Goal: Task Accomplishment & Management: Use online tool/utility

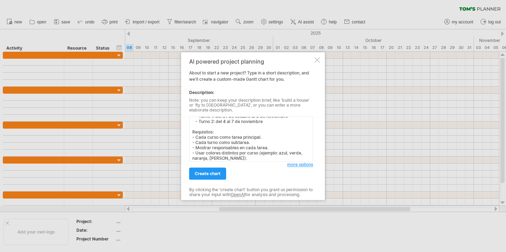
scroll to position [19, 0]
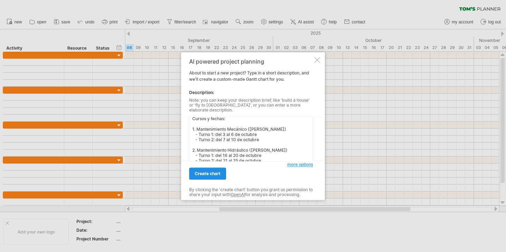
type textarea "Genera una carta [PERSON_NAME] para un proyecto de capacitaciones en octubre y …"
click at [219, 171] on span "create chart" at bounding box center [208, 173] width 26 height 5
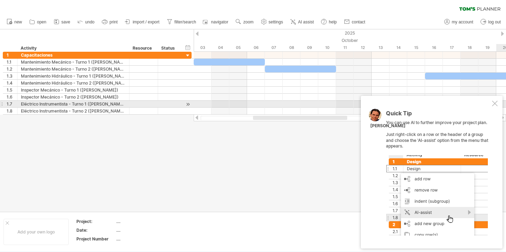
click at [495, 102] on div at bounding box center [495, 103] width 6 height 6
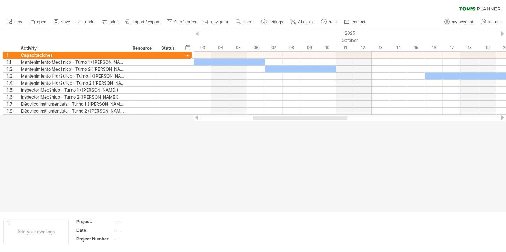
click at [170, 115] on div at bounding box center [253, 120] width 506 height 182
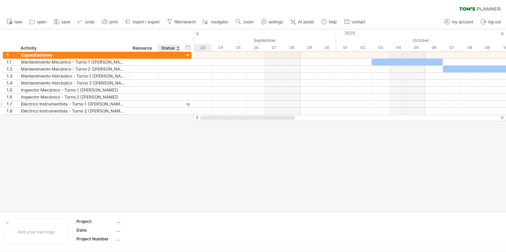
drag, startPoint x: 278, startPoint y: 118, endPoint x: 169, endPoint y: 104, distance: 109.7
click at [167, 147] on div "Trying to reach plan.tomsplanner.com Connected again... 0% clear filter new 1" at bounding box center [253, 126] width 506 height 252
click at [160, 21] on link "import / export" at bounding box center [142, 21] width 38 height 9
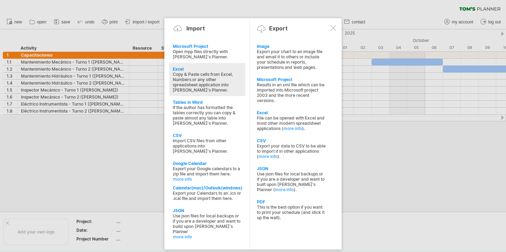
click at [199, 78] on div "Copy & Paste cells from Excel, Numbers or any other spreadsheet application int…" at bounding box center [207, 82] width 69 height 21
type textarea "**********"
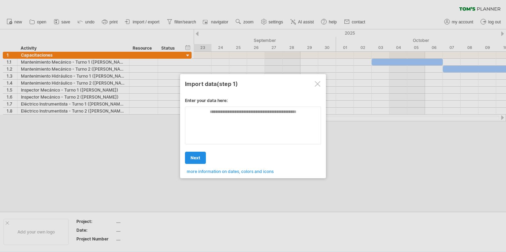
click at [196, 155] on span "next" at bounding box center [195, 157] width 10 height 5
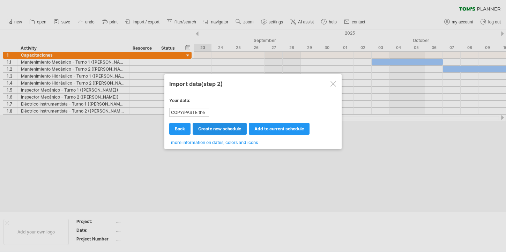
click at [225, 134] on link "create new schedule" at bounding box center [220, 128] width 54 height 12
select select "***"
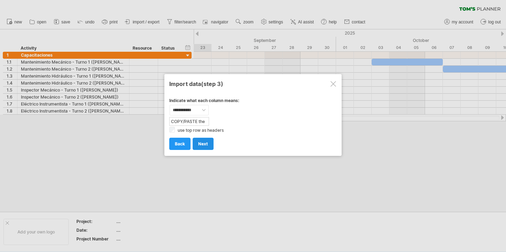
click at [202, 140] on link "next" at bounding box center [203, 143] width 21 height 12
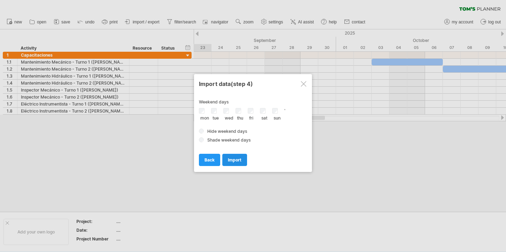
click at [236, 159] on span "import" at bounding box center [235, 159] width 14 height 5
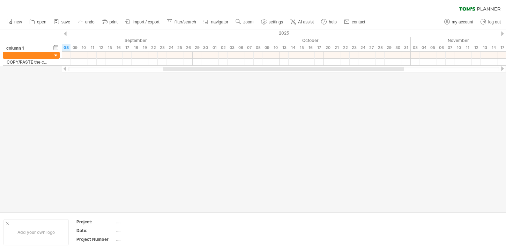
click at [193, 79] on div at bounding box center [253, 120] width 506 height 182
click at [78, 24] on icon at bounding box center [80, 21] width 7 height 7
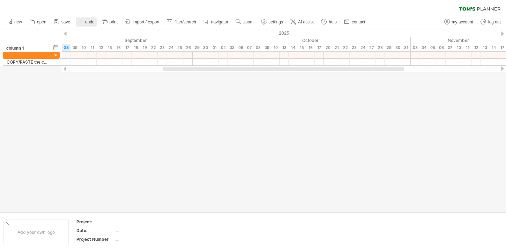
click at [78, 24] on icon at bounding box center [80, 21] width 7 height 7
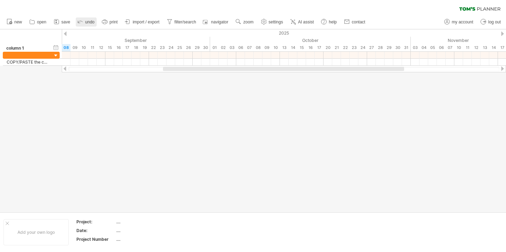
click at [78, 24] on icon at bounding box center [80, 21] width 7 height 7
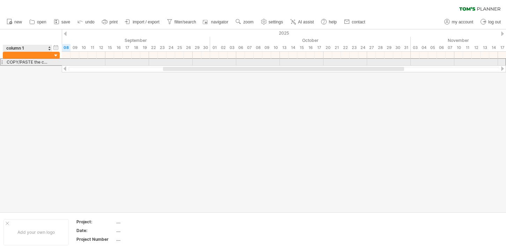
click at [35, 62] on div "COPY/PASTE the content of your spreadsheet HERE!" at bounding box center [28, 62] width 42 height 7
click at [35, 62] on input "**********" at bounding box center [28, 62] width 42 height 7
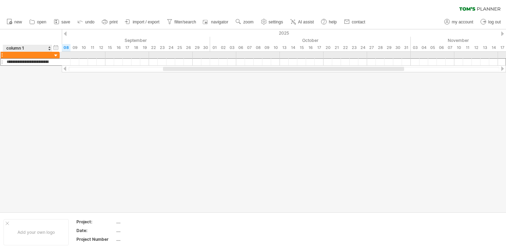
click at [35, 52] on div at bounding box center [28, 55] width 42 height 7
click at [36, 53] on input "text" at bounding box center [28, 55] width 42 height 7
click at [53, 53] on div at bounding box center [56, 55] width 7 height 7
click at [53, 54] on div at bounding box center [56, 55] width 7 height 7
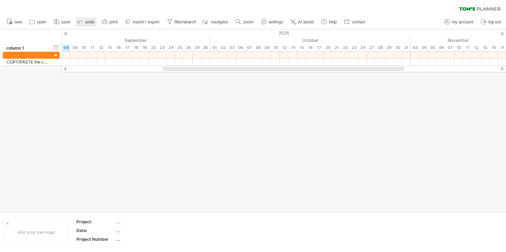
click at [84, 24] on link "undo" at bounding box center [86, 21] width 21 height 9
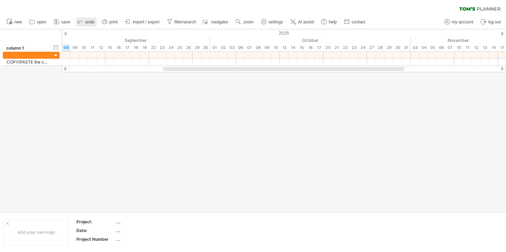
click at [84, 24] on link "undo" at bounding box center [86, 21] width 21 height 9
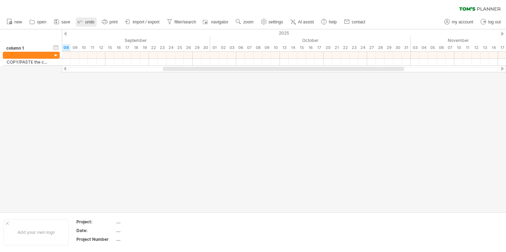
click at [84, 24] on link "undo" at bounding box center [86, 21] width 21 height 9
click at [296, 21] on icon at bounding box center [293, 21] width 7 height 7
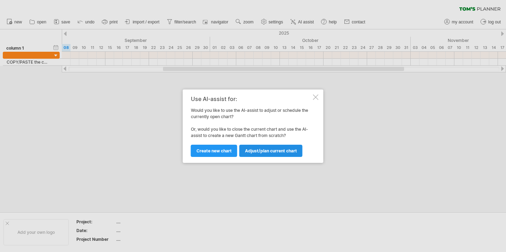
click at [254, 154] on link "Adjust/plan current chart" at bounding box center [270, 150] width 63 height 12
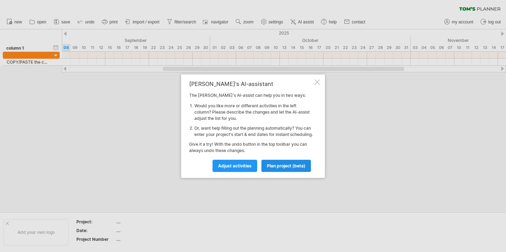
click at [279, 168] on span "plan project (beta)" at bounding box center [286, 165] width 38 height 5
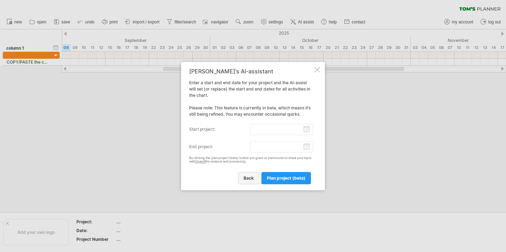
click at [253, 179] on span "back" at bounding box center [249, 177] width 10 height 5
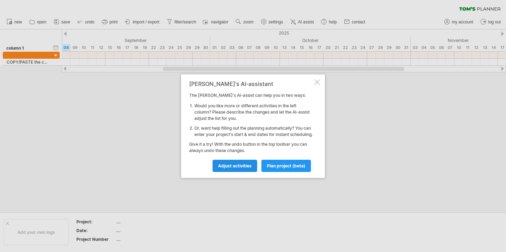
click at [237, 166] on span "Adjust activities" at bounding box center [234, 165] width 33 height 5
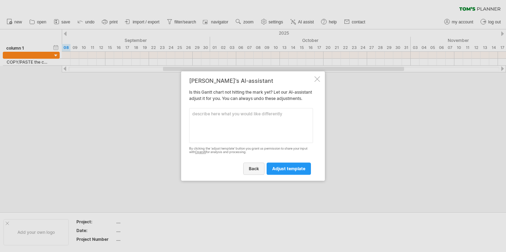
click at [245, 172] on link "back" at bounding box center [253, 168] width 21 height 12
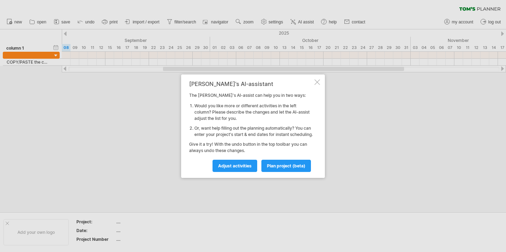
click at [314, 80] on div "Tom's AI-assistant The Tom's AI-assist can help you in two ways: Would you like…" at bounding box center [253, 125] width 144 height 103
click at [319, 80] on div at bounding box center [317, 82] width 6 height 6
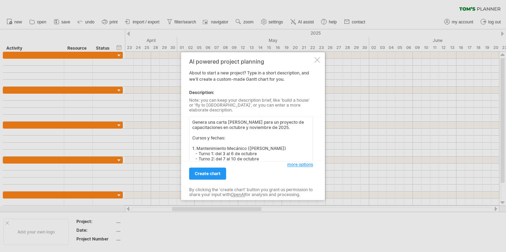
scroll to position [100, 0]
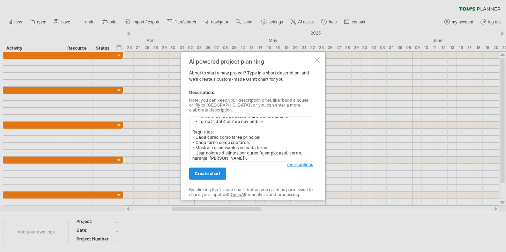
type textarea "Genera una carta [PERSON_NAME] para un proyecto de capacitaciones en octubre y …"
click at [207, 174] on link "create chart" at bounding box center [207, 173] width 37 height 12
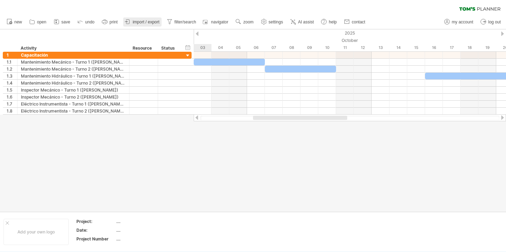
click at [152, 21] on span "import / export" at bounding box center [146, 22] width 27 height 5
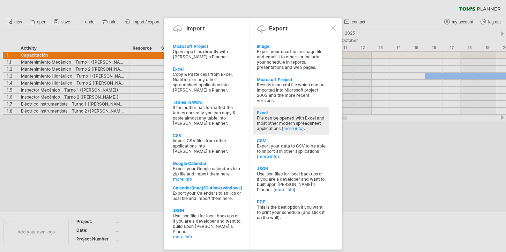
click at [279, 125] on div "File can be opened with Excel and most other modern spreadsheet applications ( …" at bounding box center [291, 123] width 69 height 16
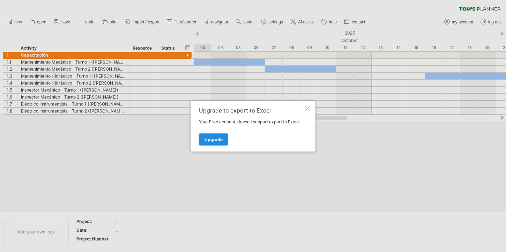
click at [212, 142] on link "Upgrade" at bounding box center [213, 139] width 29 height 12
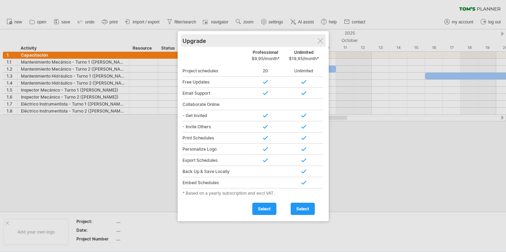
click at [317, 35] on div "Upgrade" at bounding box center [252, 40] width 141 height 13
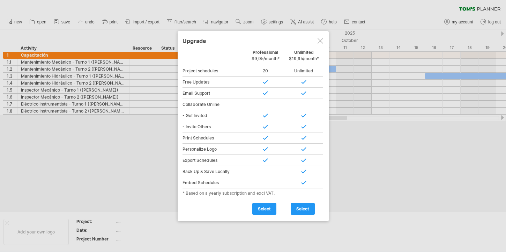
click at [317, 39] on div at bounding box center [320, 41] width 6 height 6
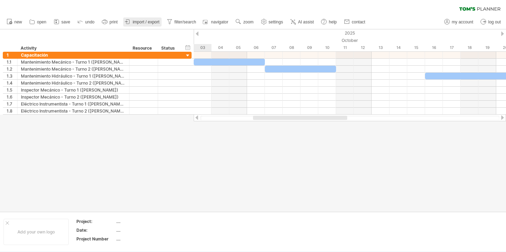
click at [155, 24] on span "import / export" at bounding box center [146, 22] width 27 height 5
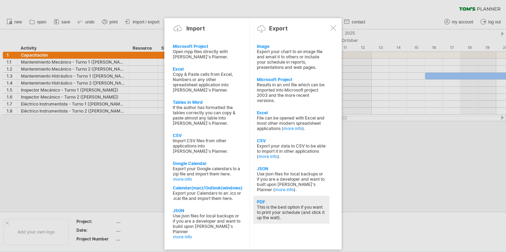
click at [281, 209] on div "This is the best option if you want to print your schedule (and stick it up the…" at bounding box center [291, 212] width 69 height 16
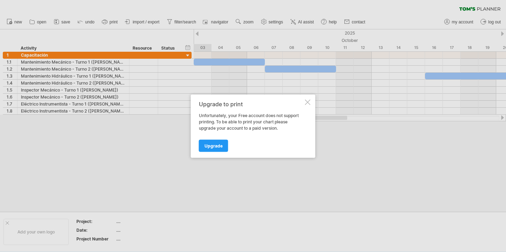
click at [307, 102] on div at bounding box center [308, 102] width 6 height 6
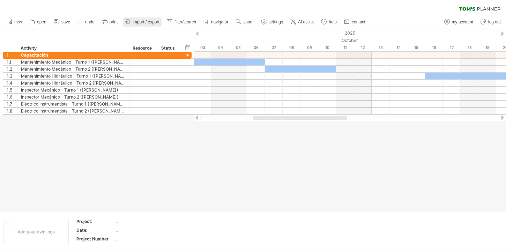
click at [149, 18] on link "import / export" at bounding box center [142, 21] width 38 height 9
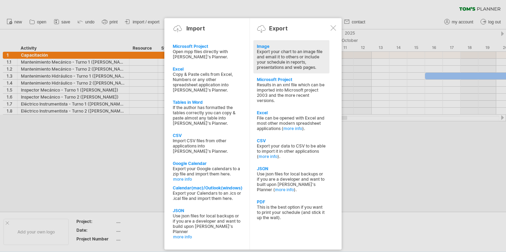
click at [288, 51] on div "Export your chart to an image file and email it to others or include your sched…" at bounding box center [291, 59] width 69 height 21
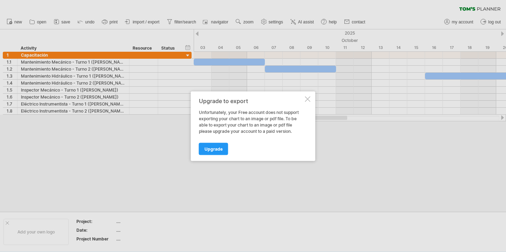
click at [310, 98] on div at bounding box center [308, 99] width 6 height 6
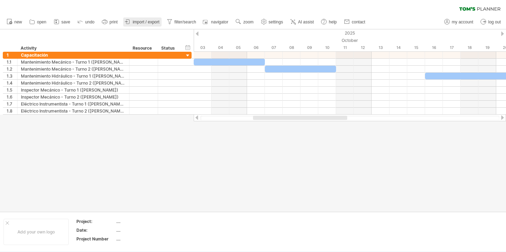
click at [155, 22] on span "import / export" at bounding box center [146, 22] width 27 height 5
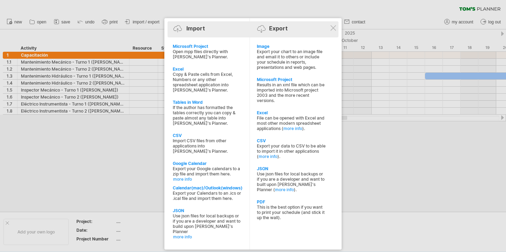
click at [280, 29] on div "Export" at bounding box center [278, 28] width 18 height 7
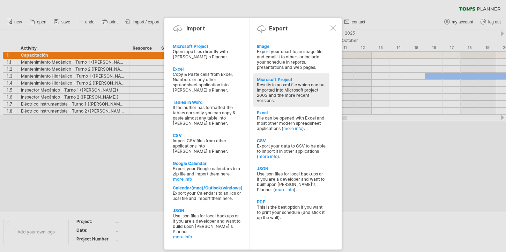
click at [284, 85] on div "Results in an xml file which can be imported into Microsoft project 2003 and th…" at bounding box center [291, 92] width 69 height 21
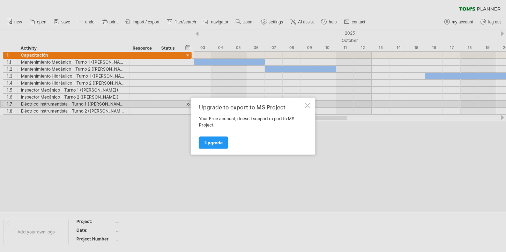
click at [308, 105] on div at bounding box center [308, 105] width 6 height 6
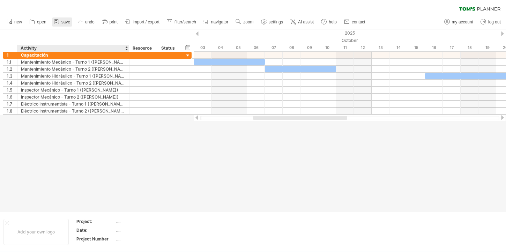
click at [57, 24] on icon at bounding box center [56, 21] width 7 height 7
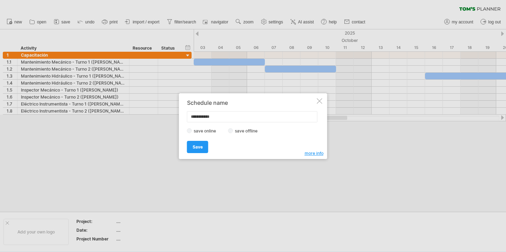
click at [236, 129] on label "save offline" at bounding box center [248, 130] width 30 height 5
click at [211, 136] on div "Save Save" at bounding box center [251, 144] width 128 height 18
click at [203, 155] on div "**********" at bounding box center [253, 126] width 148 height 66
click at [197, 144] on span "Save" at bounding box center [198, 146] width 10 height 5
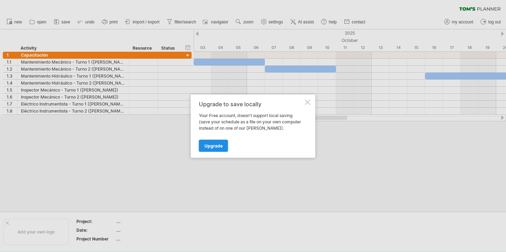
click at [219, 143] on span "Upgrade" at bounding box center [213, 145] width 18 height 5
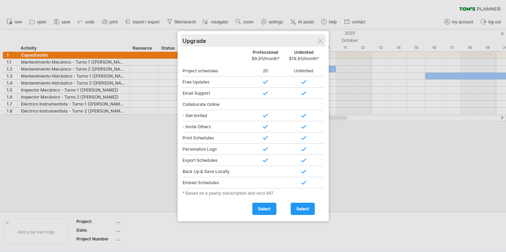
click at [319, 44] on div "Upgrade" at bounding box center [252, 40] width 141 height 13
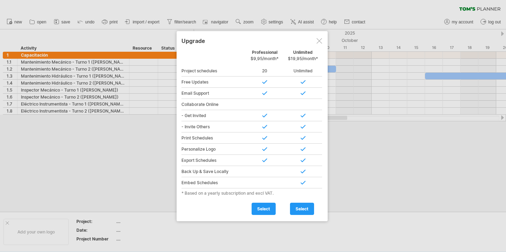
click at [320, 41] on div at bounding box center [319, 41] width 6 height 6
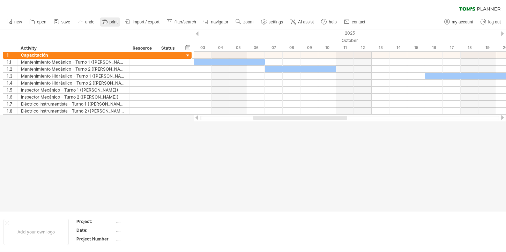
click at [107, 23] on icon at bounding box center [104, 21] width 7 height 7
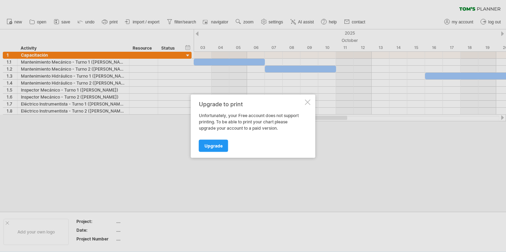
click at [306, 100] on div at bounding box center [308, 102] width 6 height 6
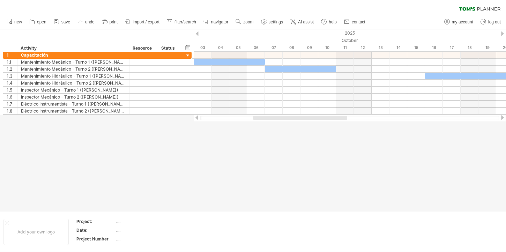
click at [99, 22] on ul "new open" at bounding box center [185, 22] width 365 height 15
click at [121, 23] on ul "new open" at bounding box center [185, 22] width 365 height 15
click at [113, 23] on span "print" at bounding box center [114, 22] width 8 height 5
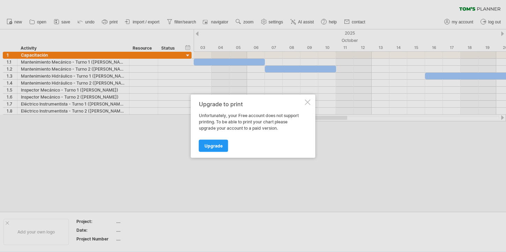
click at [308, 102] on div at bounding box center [308, 102] width 6 height 6
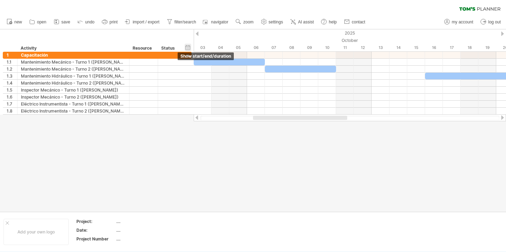
click at [189, 47] on div "hide start/end/duration show start/end/duration" at bounding box center [188, 47] width 7 height 7
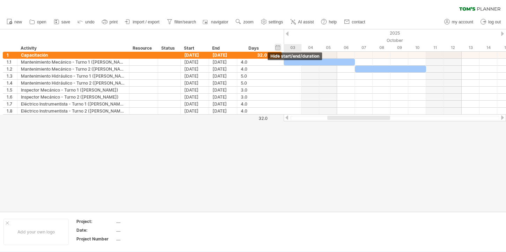
click at [189, 47] on div "Start" at bounding box center [194, 48] width 21 height 7
